Goal: Use online tool/utility: Utilize a website feature to perform a specific function

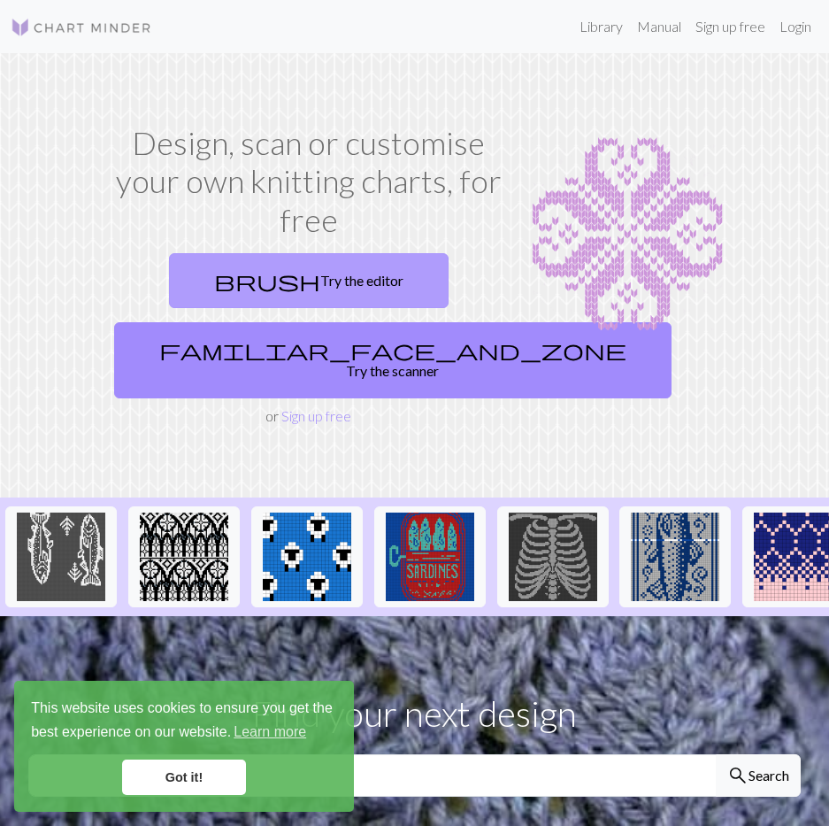
click at [343, 274] on link "brush Try the editor" at bounding box center [309, 280] width 280 height 55
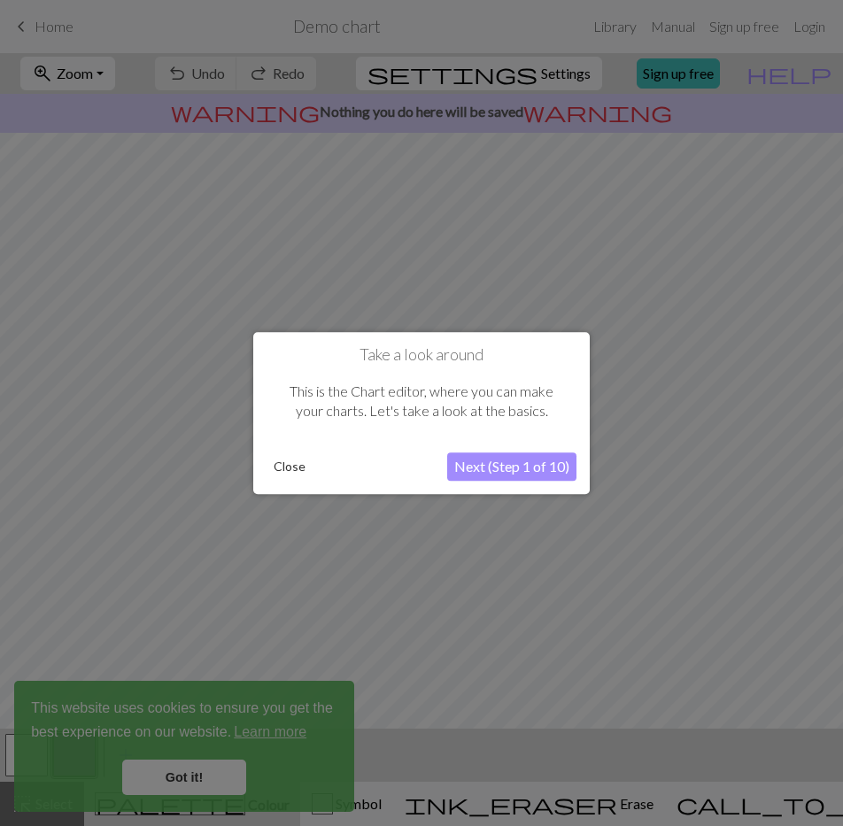
click at [479, 464] on button "Next (Step 1 of 10)" at bounding box center [511, 466] width 129 height 28
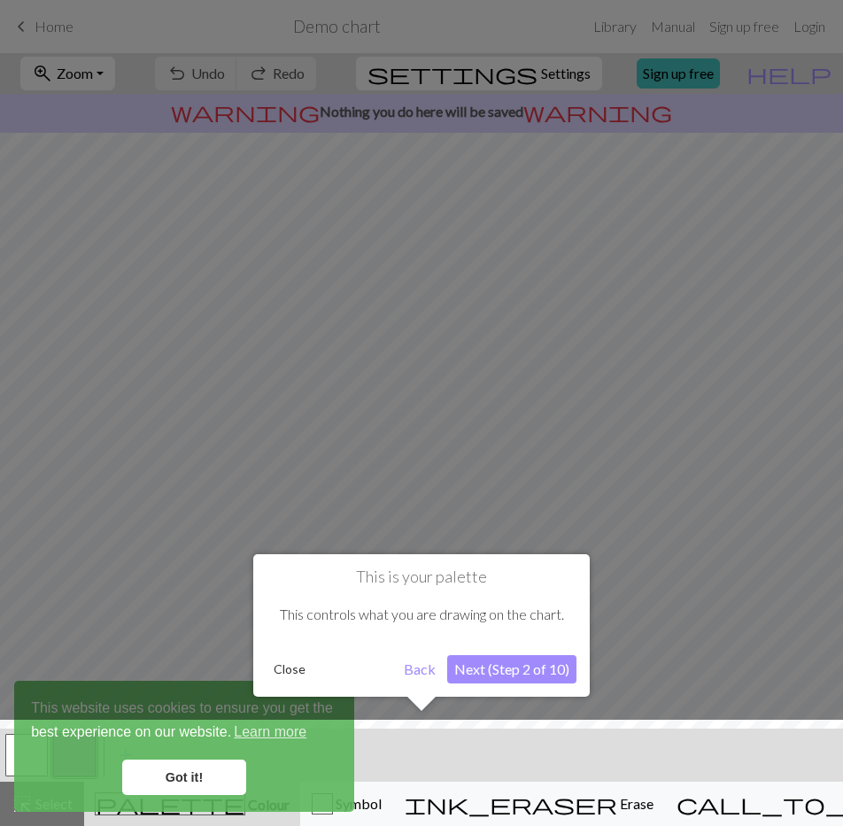
click at [652, 458] on div at bounding box center [421, 413] width 843 height 826
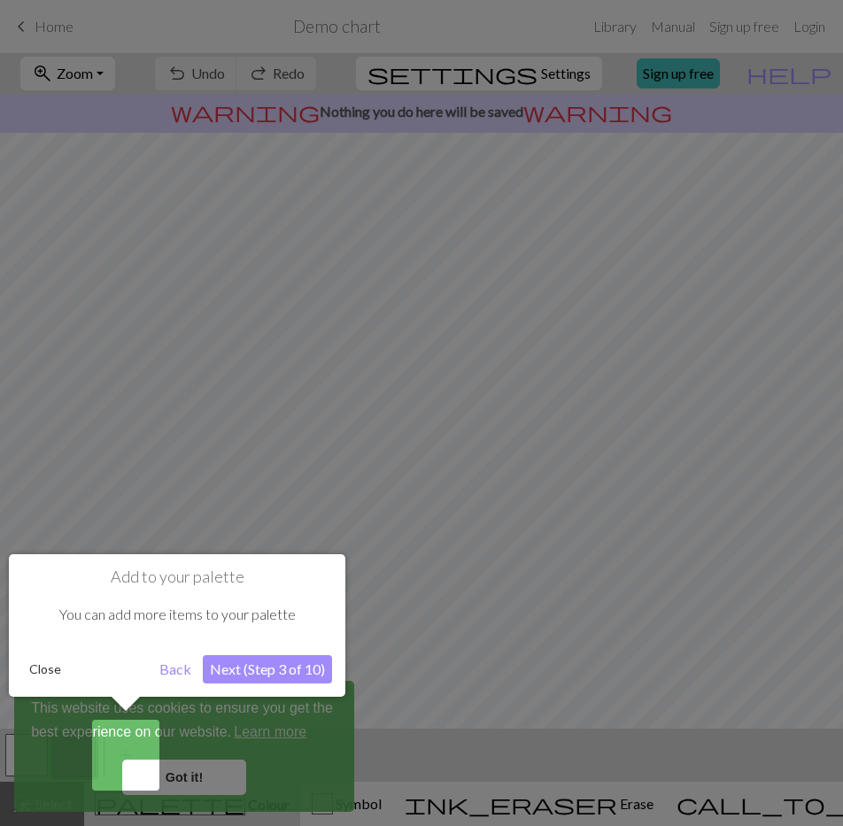
drag, startPoint x: 681, startPoint y: 459, endPoint x: 669, endPoint y: 458, distance: 11.6
click at [669, 458] on div at bounding box center [421, 413] width 843 height 826
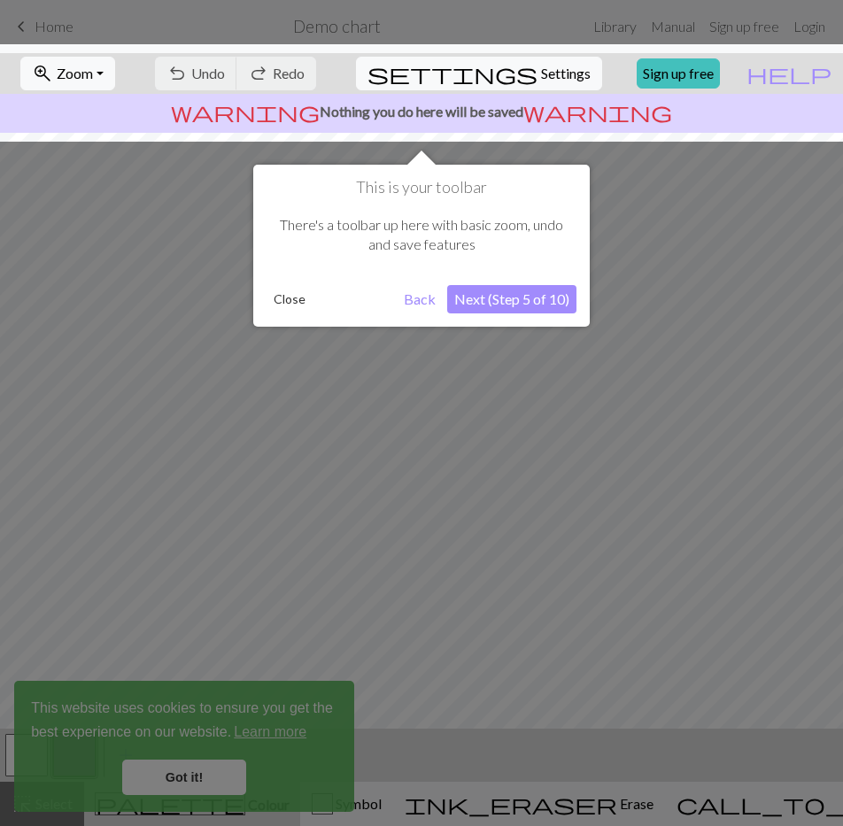
click at [498, 390] on div at bounding box center [421, 413] width 843 height 826
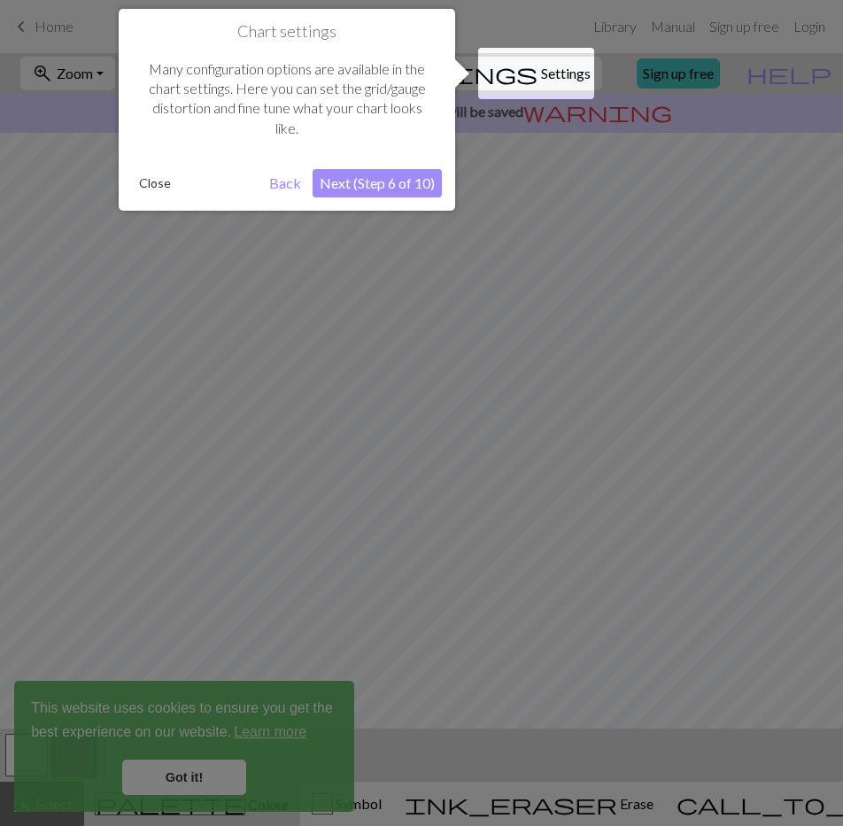
click at [490, 392] on div at bounding box center [421, 413] width 843 height 826
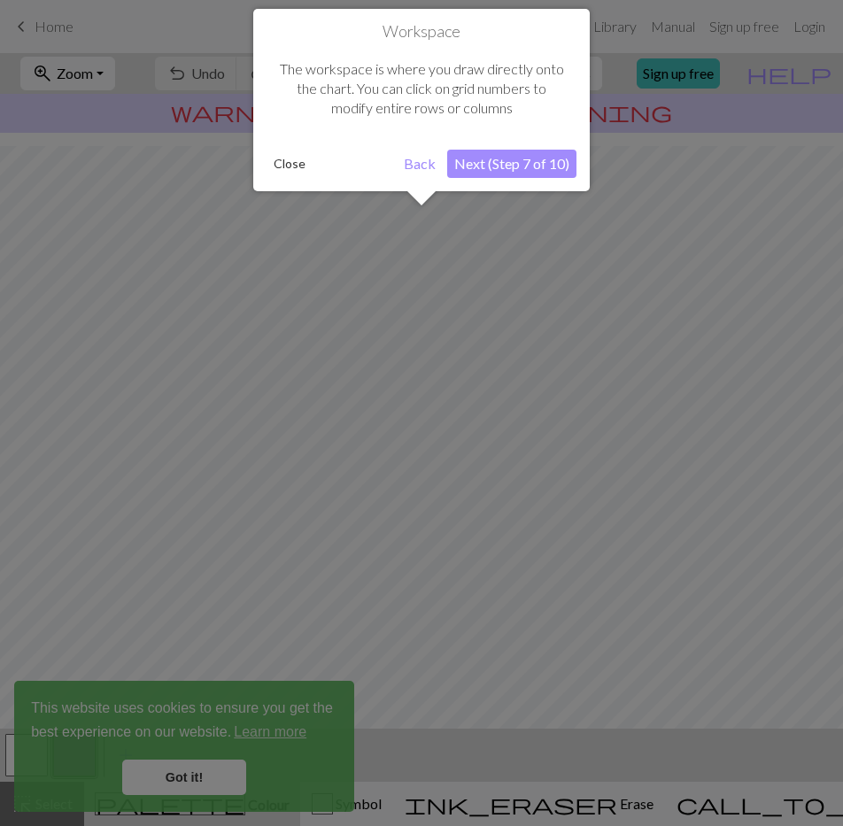
scroll to position [64, 0]
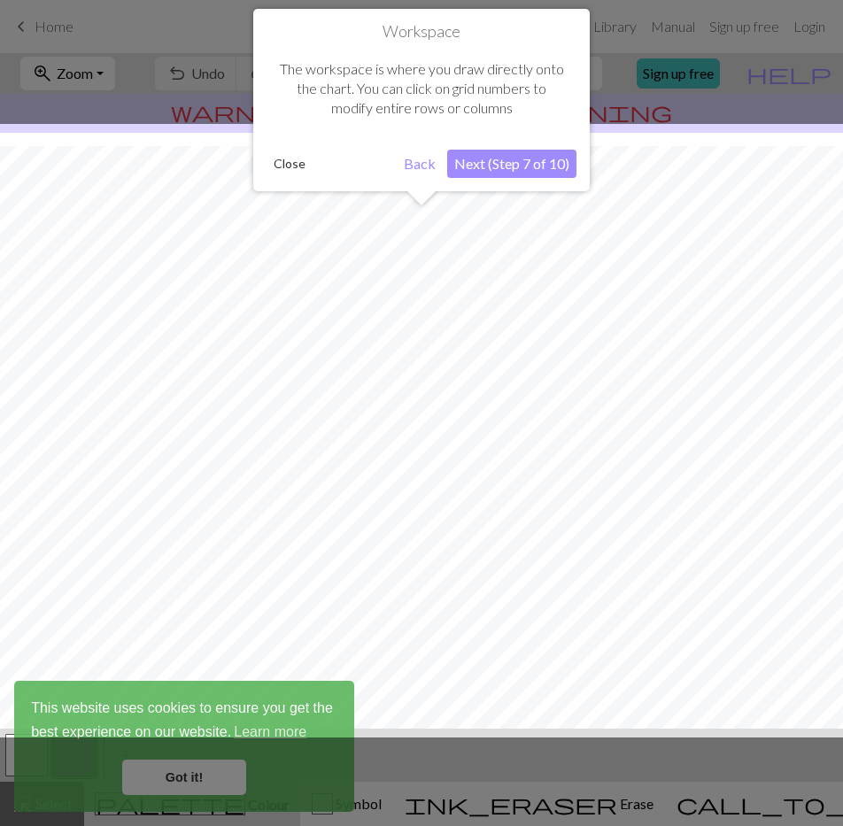
click at [490, 392] on div at bounding box center [421, 430] width 860 height 613
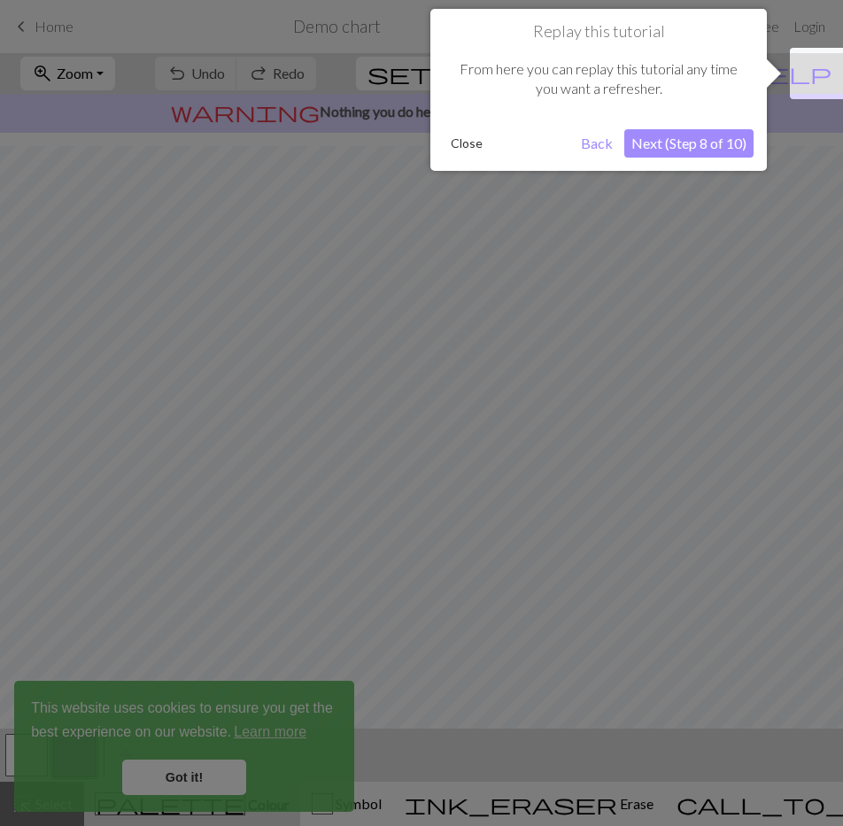
click at [490, 392] on div at bounding box center [421, 413] width 843 height 826
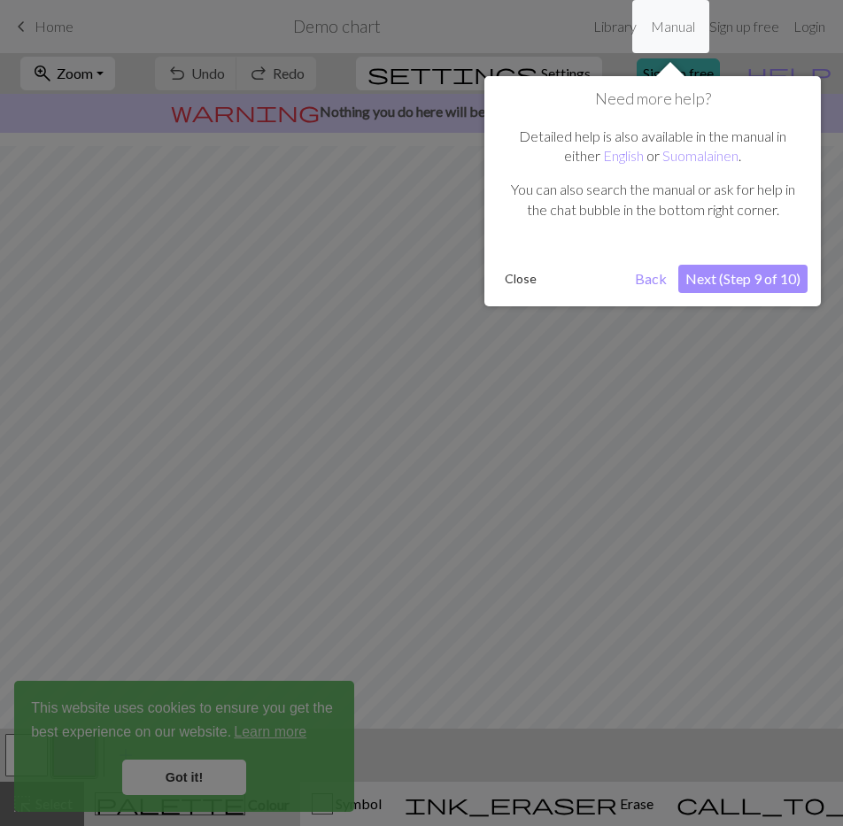
click at [490, 392] on div at bounding box center [421, 413] width 843 height 826
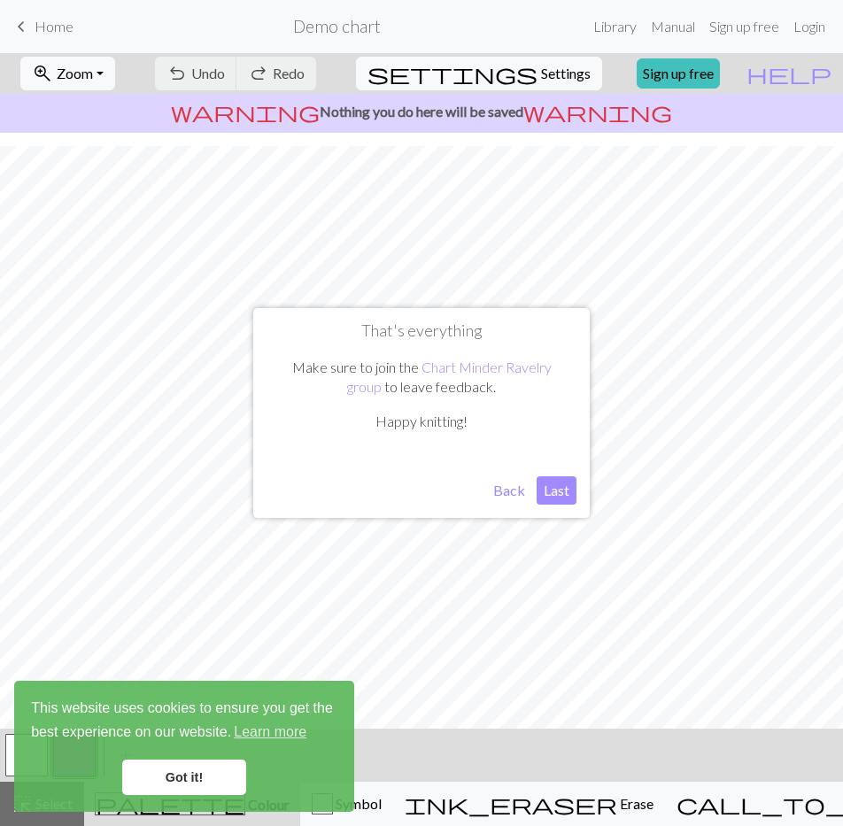
click at [511, 494] on button "Back" at bounding box center [509, 490] width 46 height 28
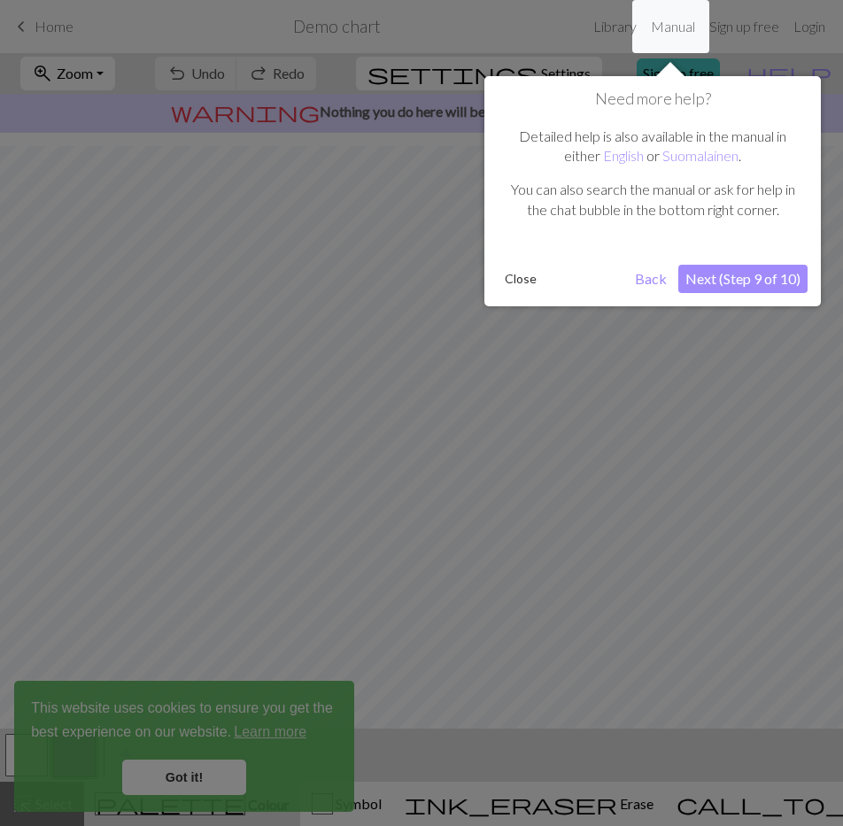
click at [575, 472] on div at bounding box center [421, 413] width 843 height 826
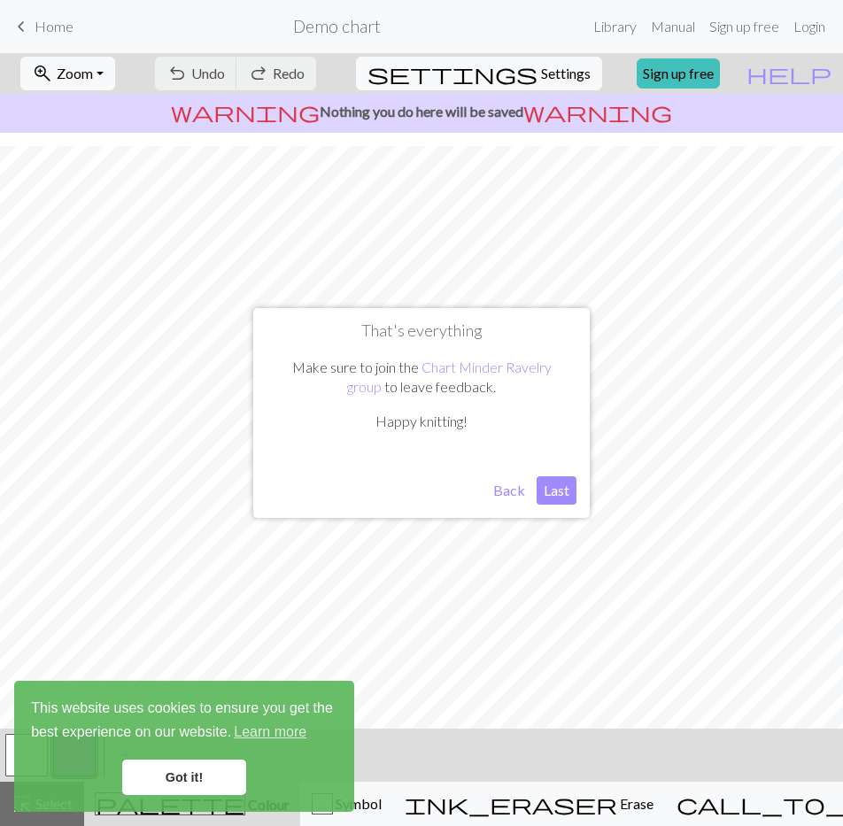
click at [551, 490] on button "Last" at bounding box center [556, 490] width 40 height 28
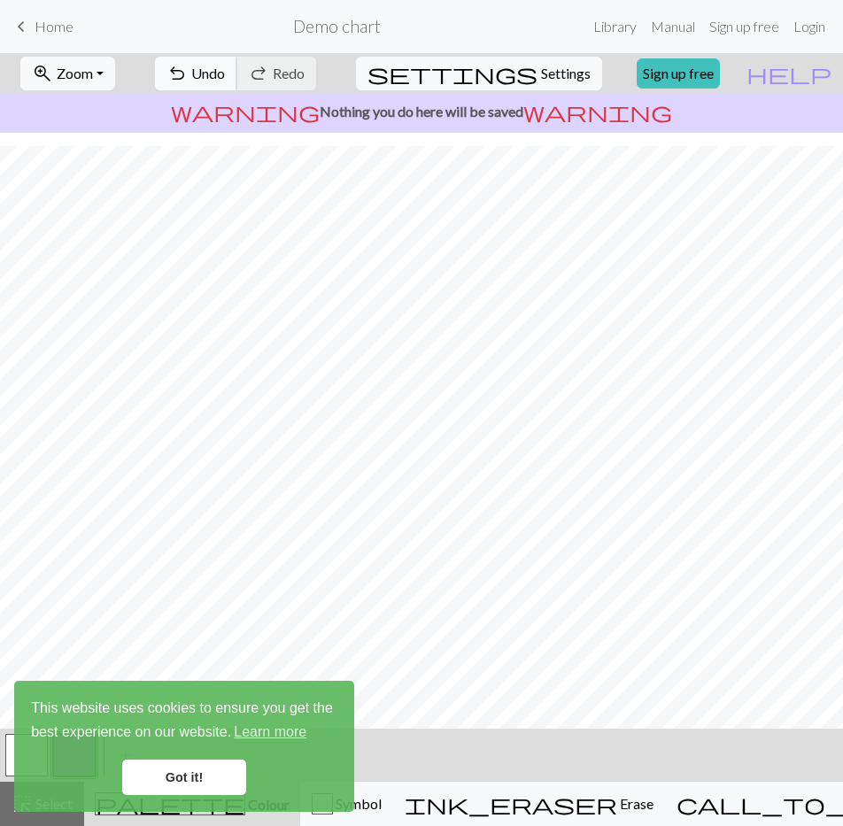
click at [225, 80] on span "Undo" at bounding box center [208, 73] width 34 height 17
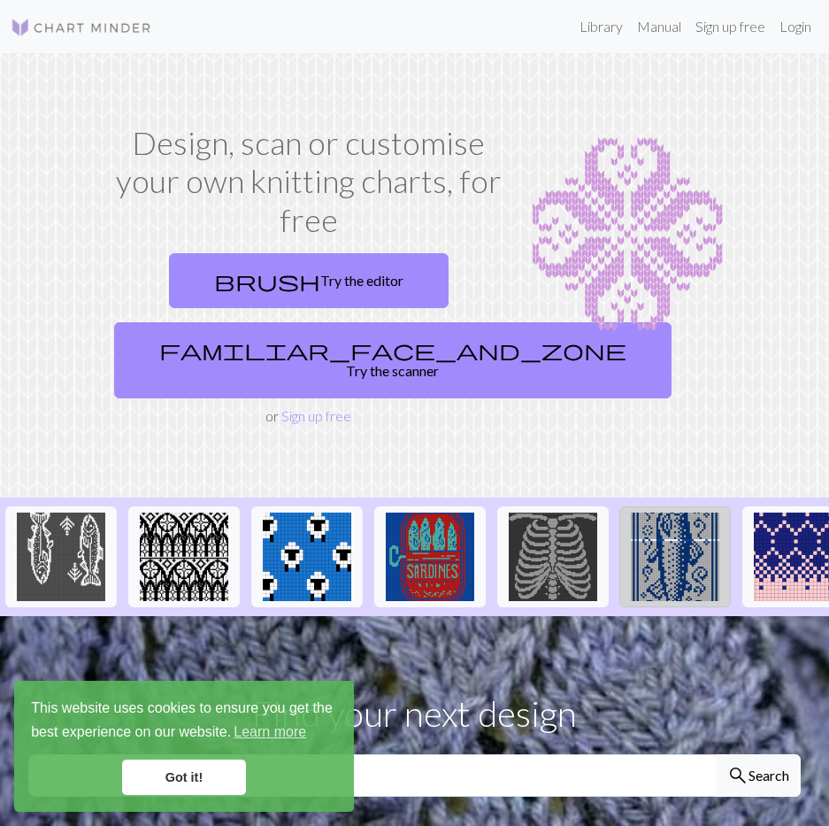
click at [677, 532] on img at bounding box center [675, 557] width 89 height 89
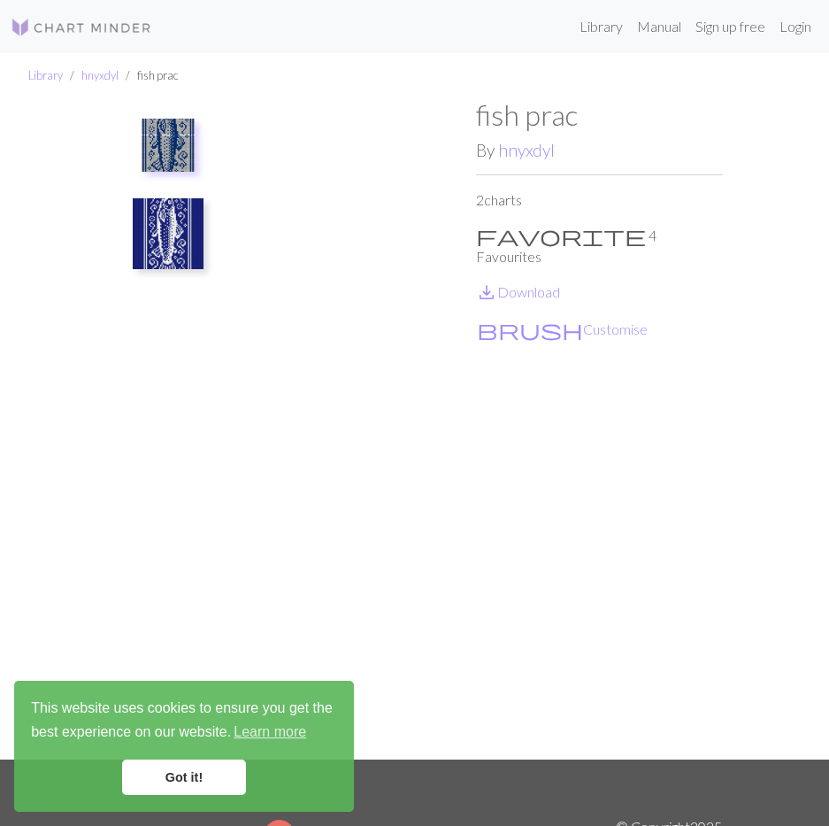
click at [363, 391] on img at bounding box center [352, 428] width 247 height 660
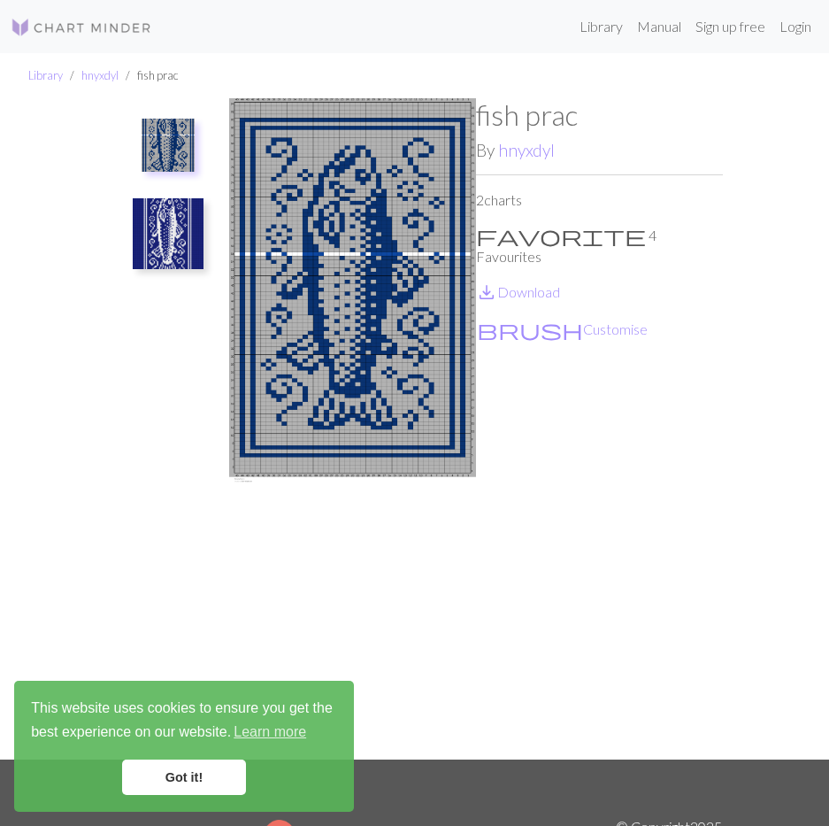
click at [166, 224] on img at bounding box center [168, 233] width 71 height 71
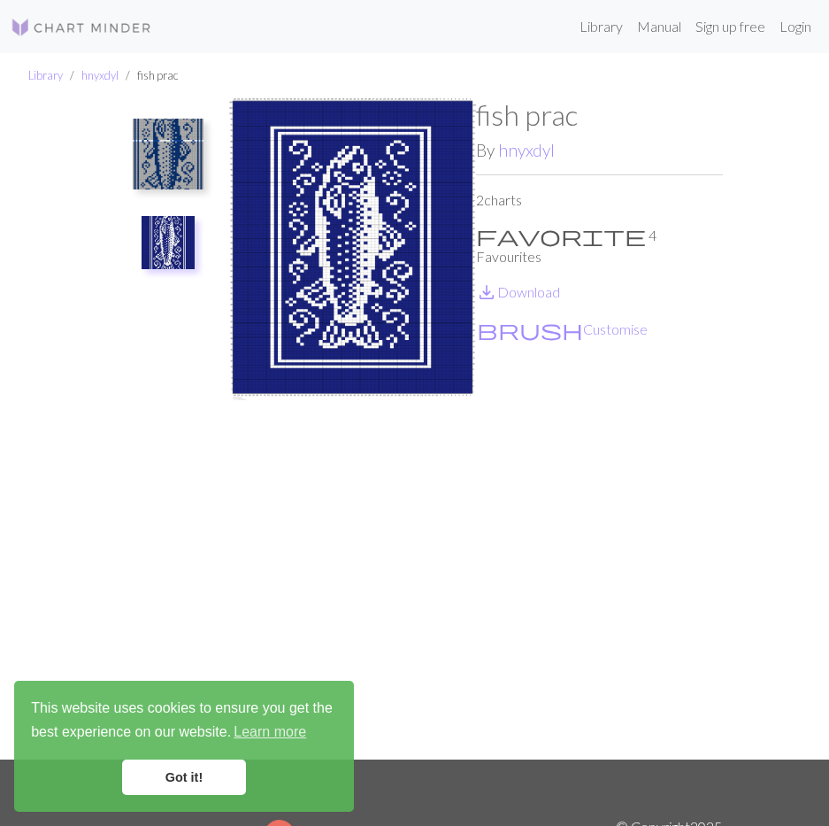
click at [181, 170] on img at bounding box center [168, 154] width 71 height 71
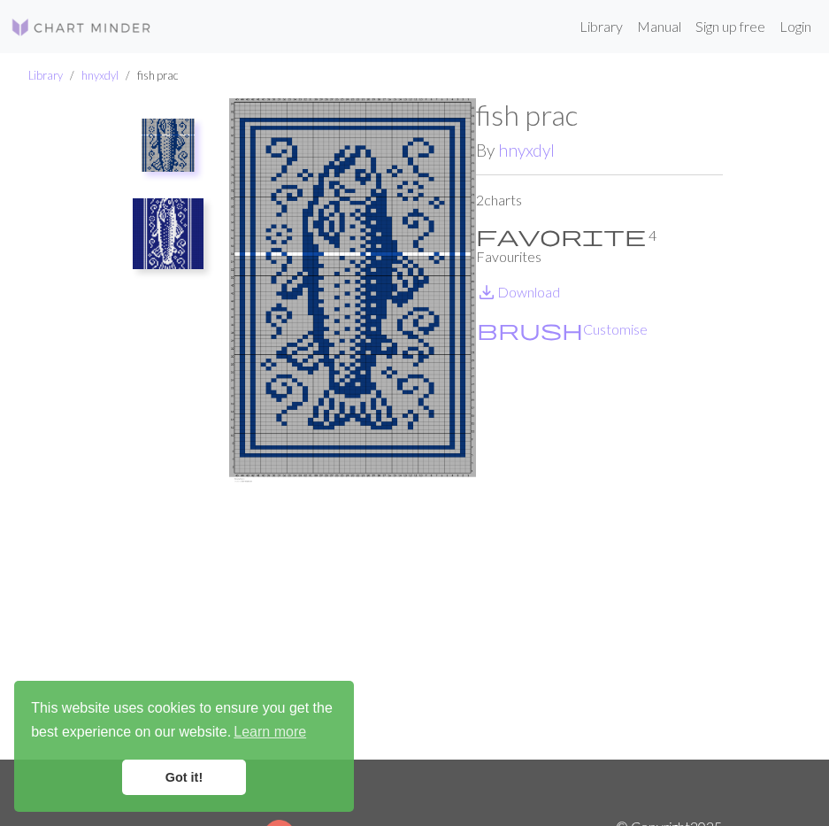
click at [164, 210] on img at bounding box center [168, 233] width 71 height 71
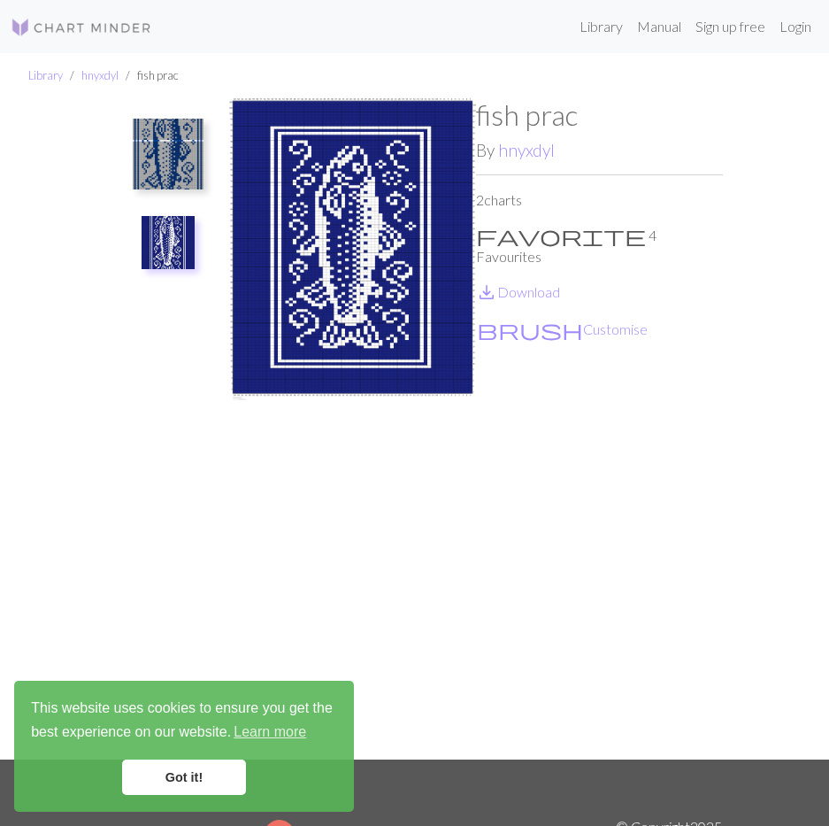
click at [157, 158] on img at bounding box center [168, 154] width 71 height 71
